Goal: Check status

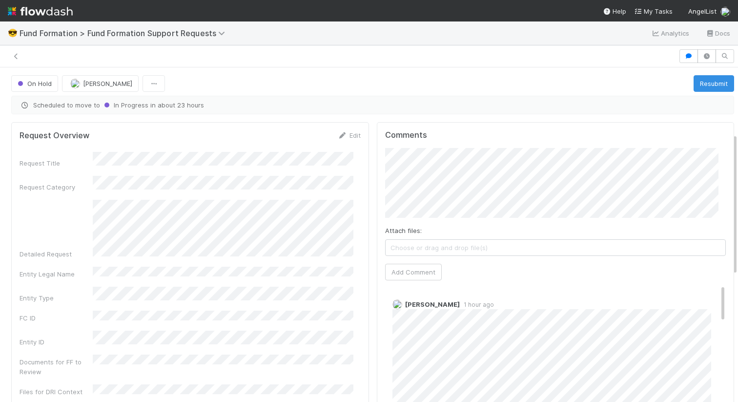
scroll to position [156, 0]
